Goal: Transaction & Acquisition: Purchase product/service

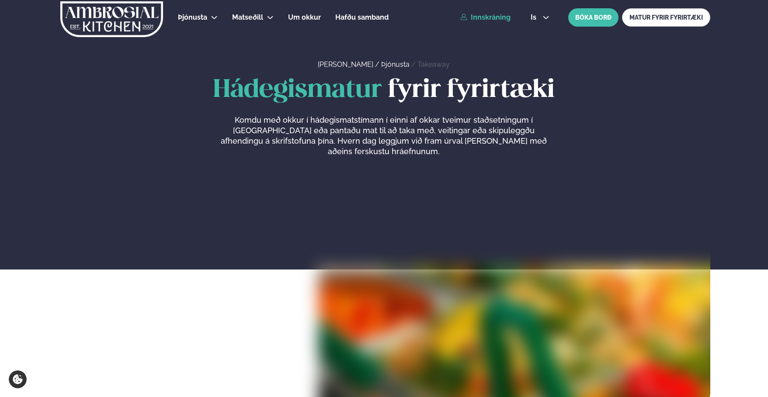
click at [489, 18] on link "Innskráning" at bounding box center [485, 18] width 50 height 8
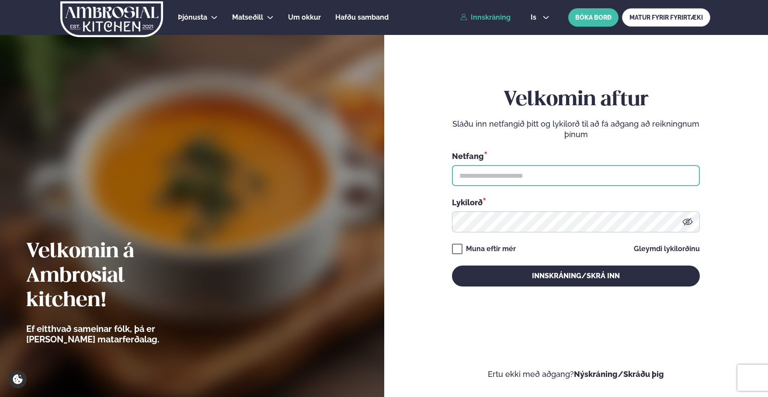
type input "**********"
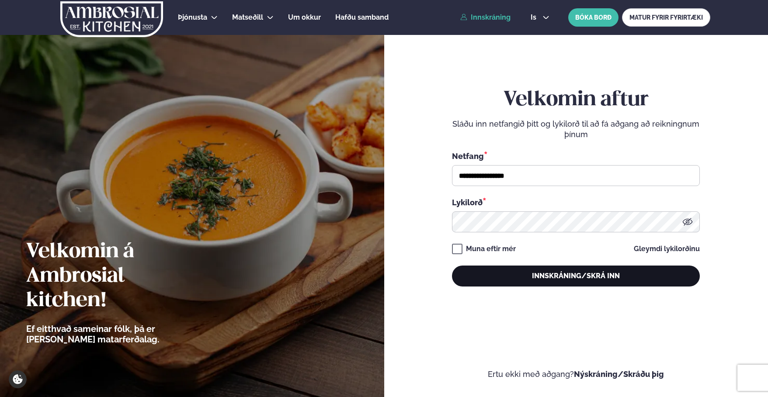
click at [496, 271] on button "Innskráning/Skrá inn" at bounding box center [576, 276] width 248 height 21
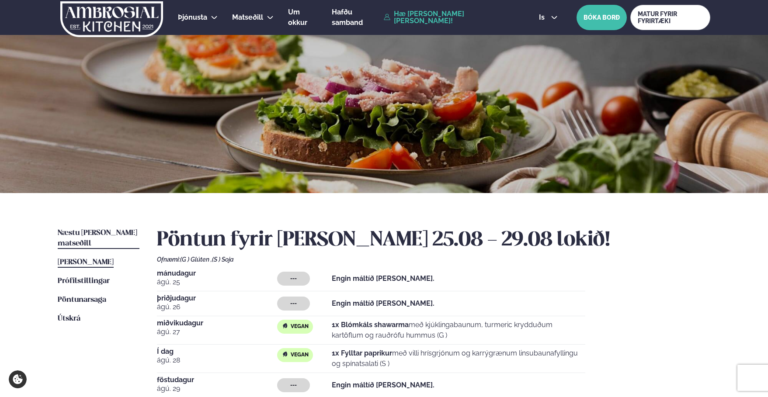
click at [73, 234] on span "Næstu [PERSON_NAME] matseðill" at bounding box center [98, 239] width 80 height 18
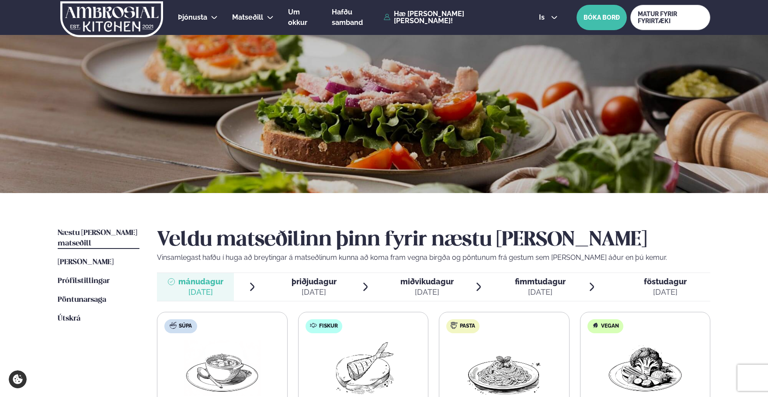
click at [408, 285] on span "miðvikudagur" at bounding box center [426, 281] width 53 height 9
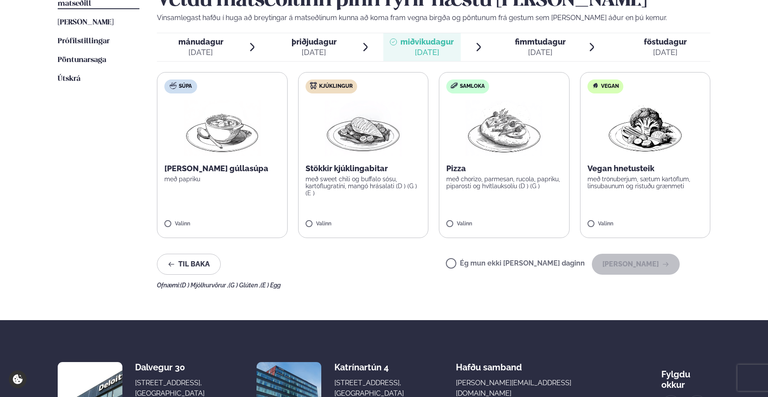
scroll to position [262, 0]
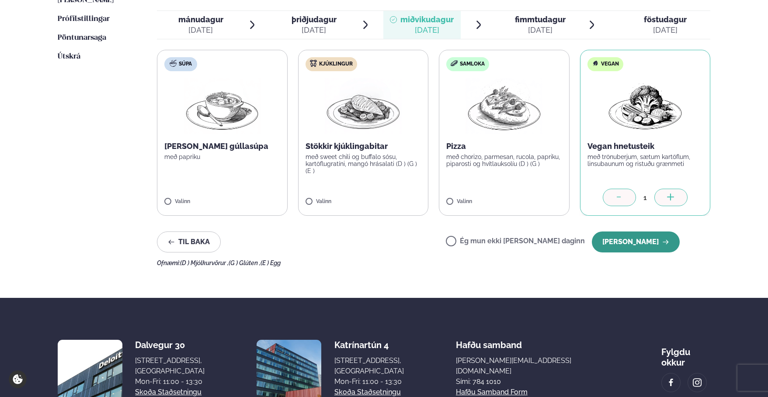
click at [629, 243] on button "[PERSON_NAME]" at bounding box center [636, 242] width 88 height 21
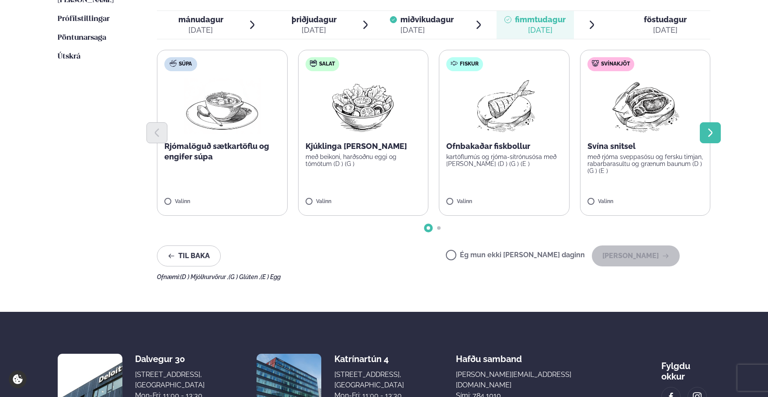
click at [710, 131] on icon "Next slide" at bounding box center [710, 133] width 4 height 8
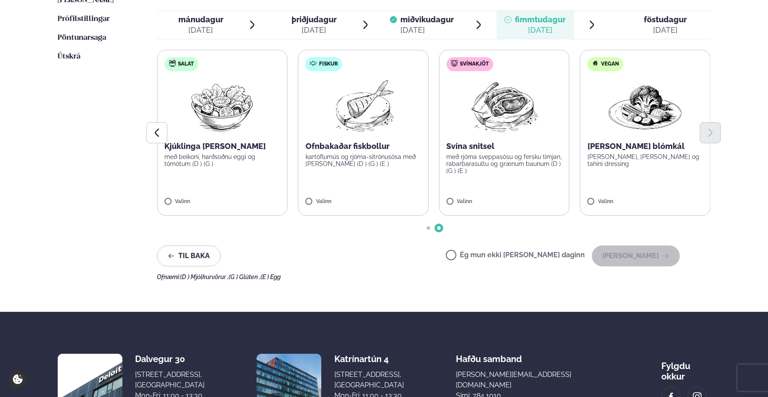
click at [621, 170] on label "Vegan [PERSON_NAME] blómkál bakaður eggaldin, rucola og tahini dressing Valinn" at bounding box center [645, 133] width 131 height 166
click at [639, 261] on button "[PERSON_NAME]" at bounding box center [636, 256] width 88 height 21
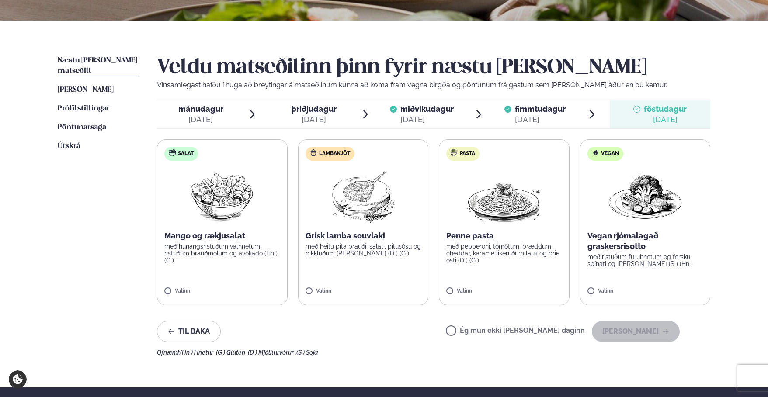
scroll to position [44, 0]
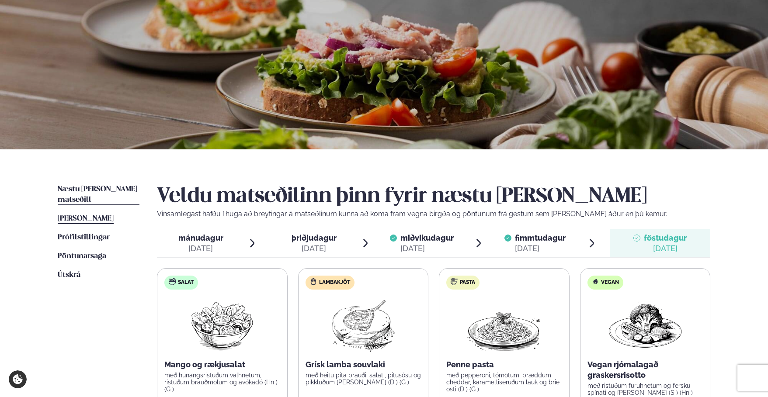
click at [103, 215] on span "[PERSON_NAME]" at bounding box center [86, 218] width 56 height 7
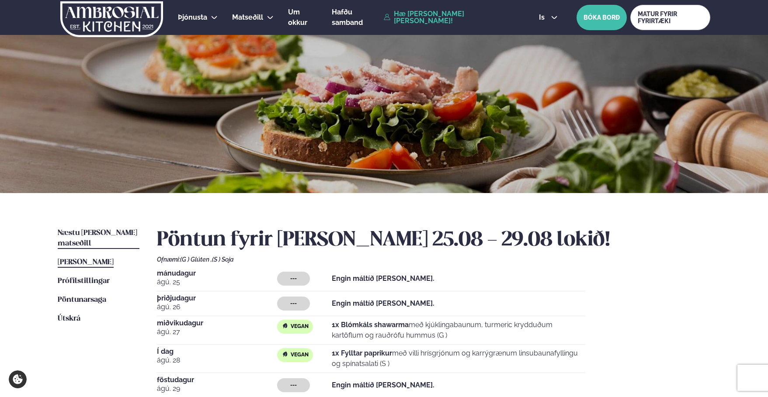
click at [99, 233] on span "Næstu [PERSON_NAME] matseðill" at bounding box center [98, 239] width 80 height 18
